Goal: Task Accomplishment & Management: Manage account settings

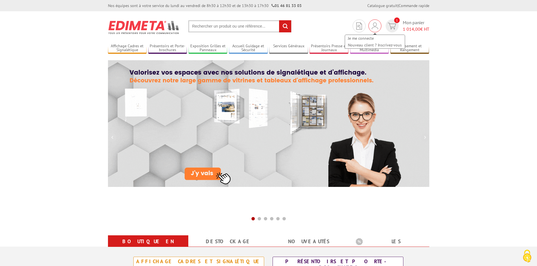
click at [372, 28] on img at bounding box center [375, 26] width 6 height 7
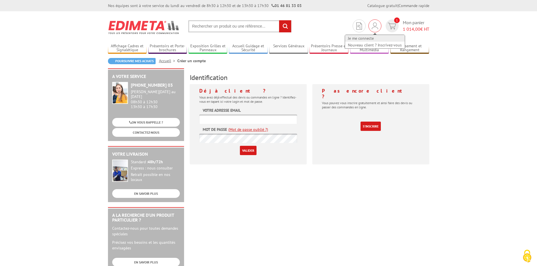
click at [365, 41] on link "Je me connecte" at bounding box center [375, 38] width 60 height 7
drag, startPoint x: 303, startPoint y: 115, endPoint x: 296, endPoint y: 118, distance: 6.6
click at [301, 116] on div "Déjà client ? Vous avez déjà effectué des devis ou commandes en ligne ? Identif…" at bounding box center [248, 124] width 117 height 80
click at [296, 118] on input "text" at bounding box center [248, 119] width 98 height 9
type input "B"
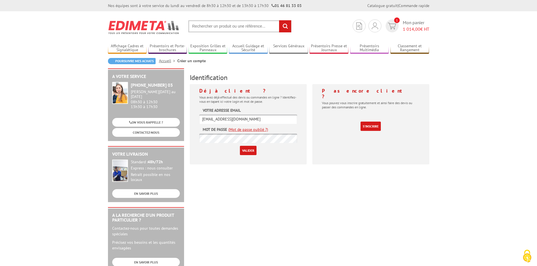
type input "[EMAIL_ADDRESS][DOMAIN_NAME]"
click at [240, 146] on input "Valider" at bounding box center [248, 150] width 17 height 9
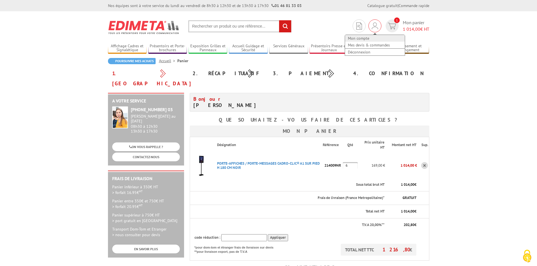
click at [364, 40] on link "Mon compte" at bounding box center [375, 38] width 60 height 7
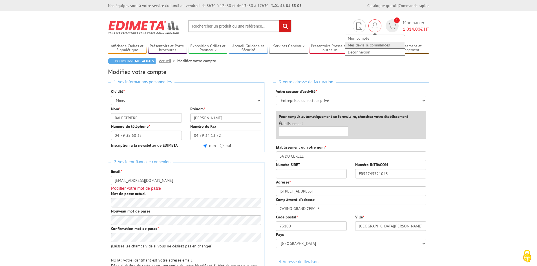
click at [380, 44] on link "Mes devis & commandes" at bounding box center [375, 45] width 60 height 7
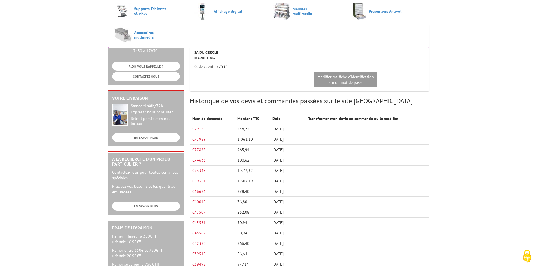
scroll to position [56, 0]
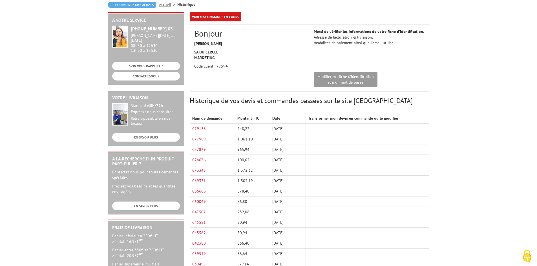
click at [193, 139] on link "C77989" at bounding box center [199, 139] width 14 height 5
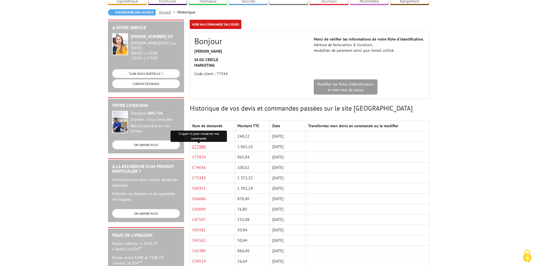
scroll to position [0, 0]
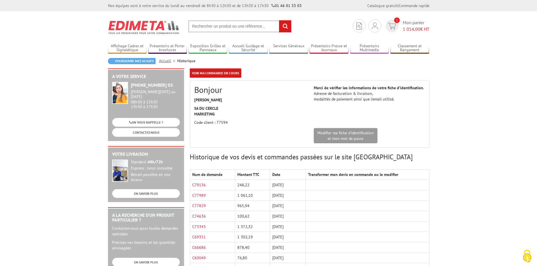
drag, startPoint x: 217, startPoint y: 29, endPoint x: 200, endPoint y: 21, distance: 19.5
paste input "PORTE-AFFICHES / PORTE-MESSAGES DE SOL INFO-DISPLAYS® NOIR - FORMAT B2"
type input "PORTE-AFFICHES / PORTE-MESSAGES DE SOL INFO-DISPLAYS® NOIR - FORMAT B2"
click at [281, 25] on input "rechercher" at bounding box center [285, 26] width 12 height 12
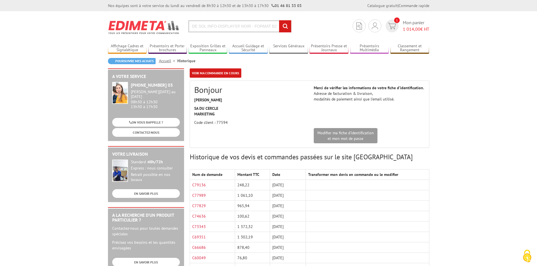
scroll to position [0, 0]
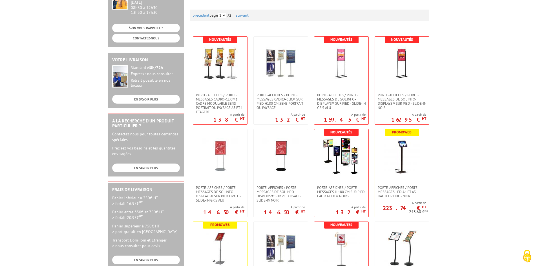
scroll to position [113, 0]
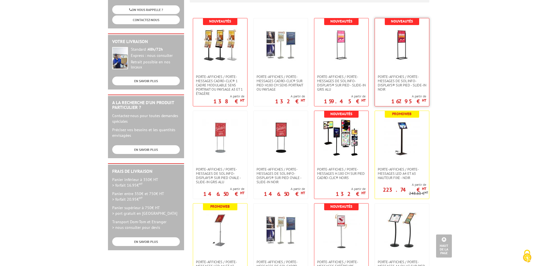
click at [401, 37] on img at bounding box center [401, 45] width 37 height 37
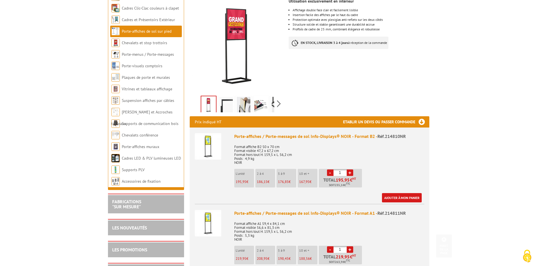
scroll to position [141, 0]
